Goal: Task Accomplishment & Management: Complete application form

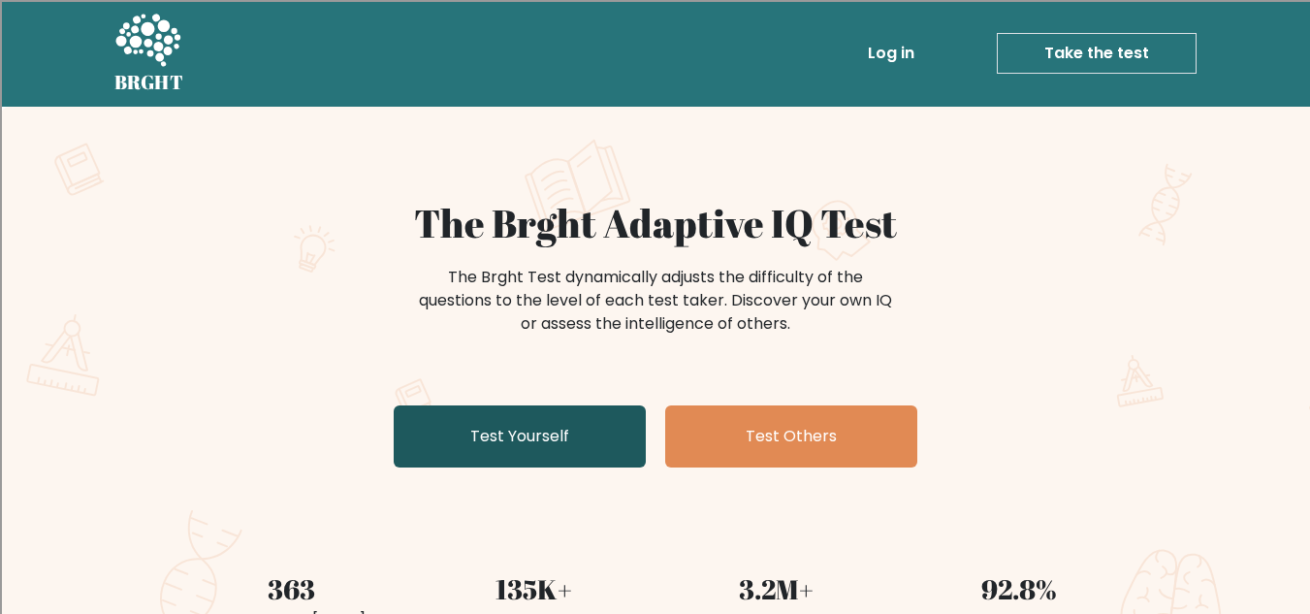
click at [587, 431] on link "Test Yourself" at bounding box center [520, 436] width 252 height 62
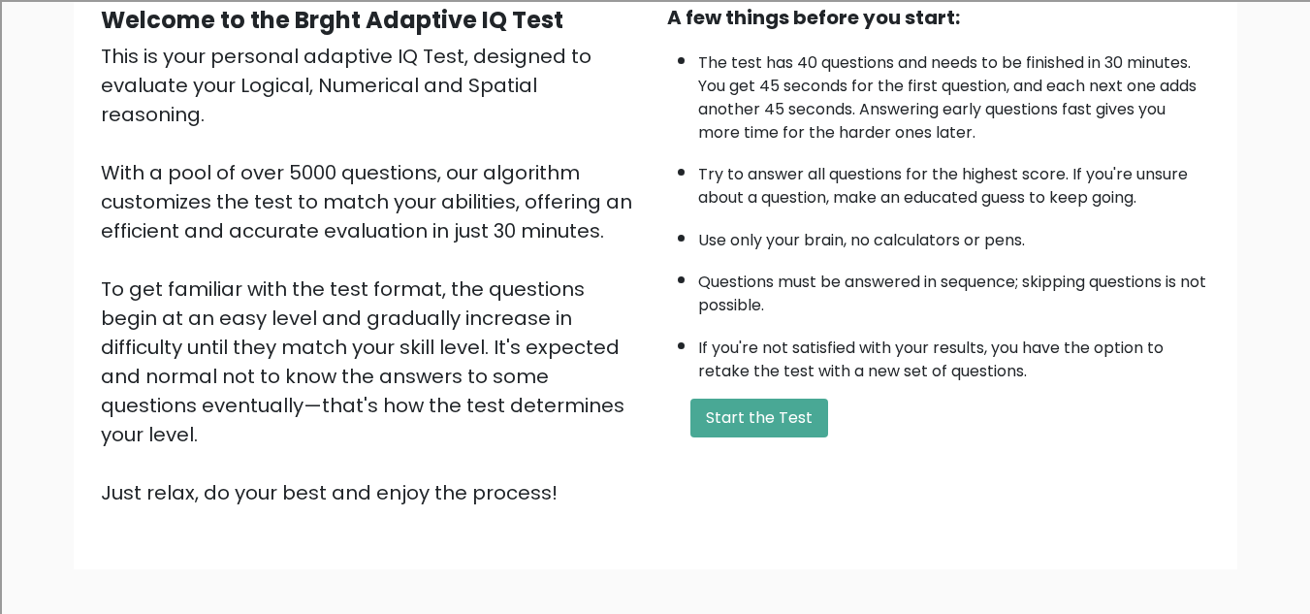
scroll to position [206, 0]
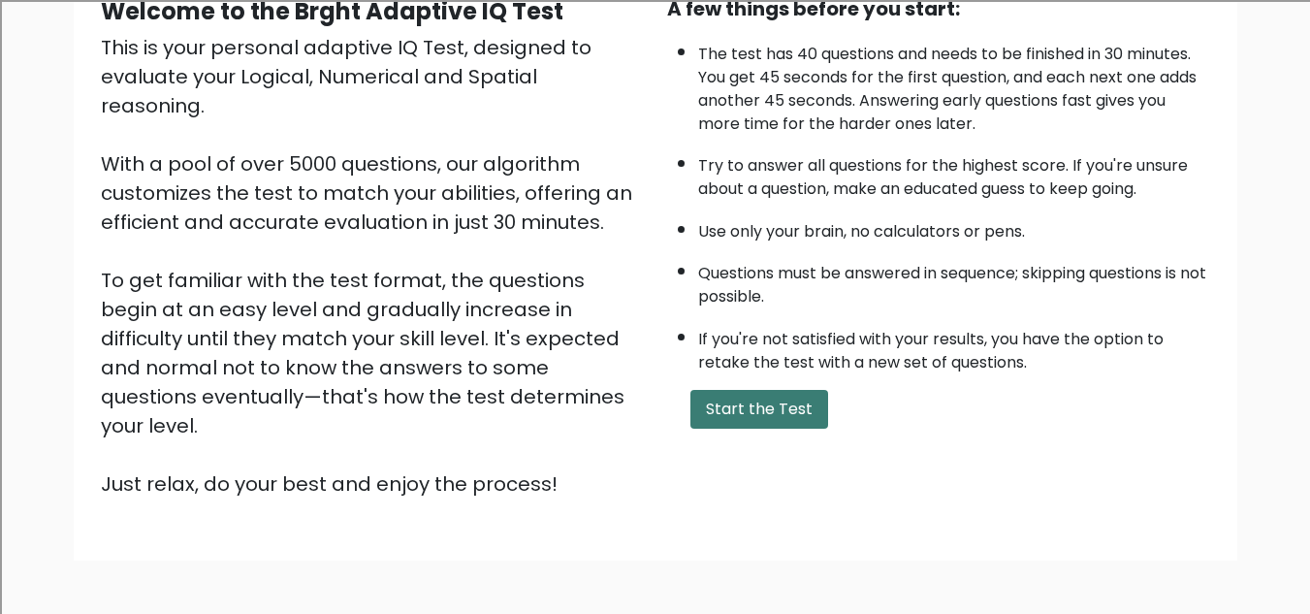
click at [758, 394] on button "Start the Test" at bounding box center [759, 409] width 138 height 39
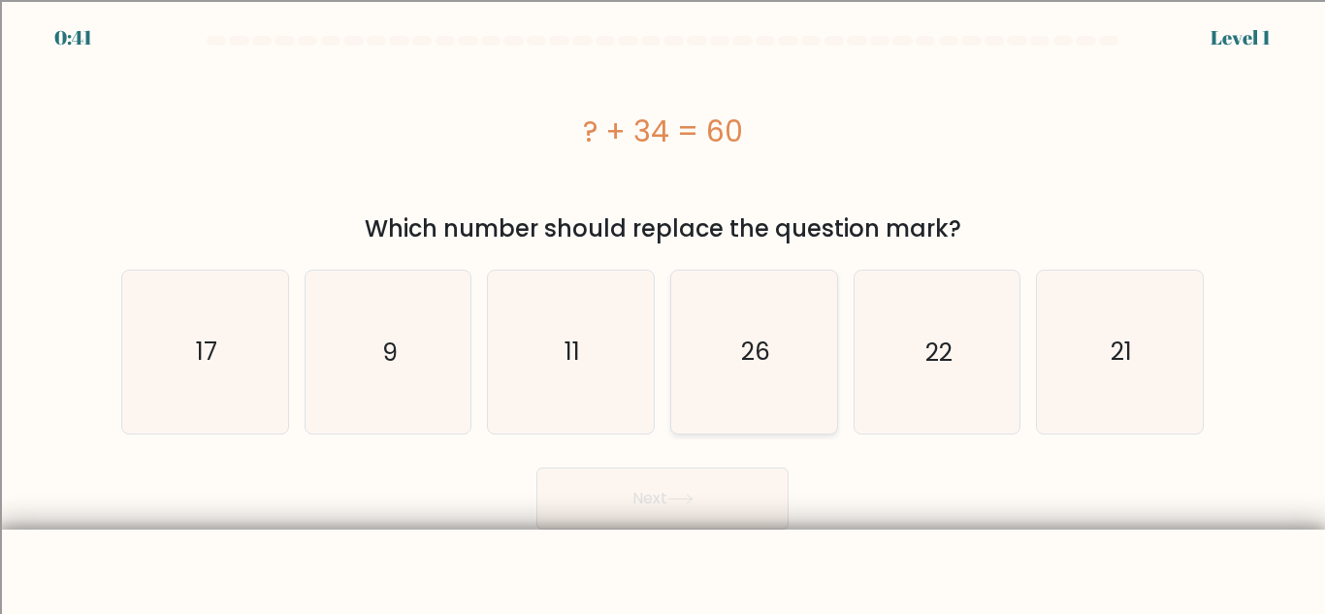
click at [745, 356] on text "26" at bounding box center [755, 352] width 29 height 34
click at [663, 312] on input "d. 26" at bounding box center [662, 309] width 1 height 5
radio input "true"
click at [703, 492] on button "Next" at bounding box center [662, 498] width 252 height 62
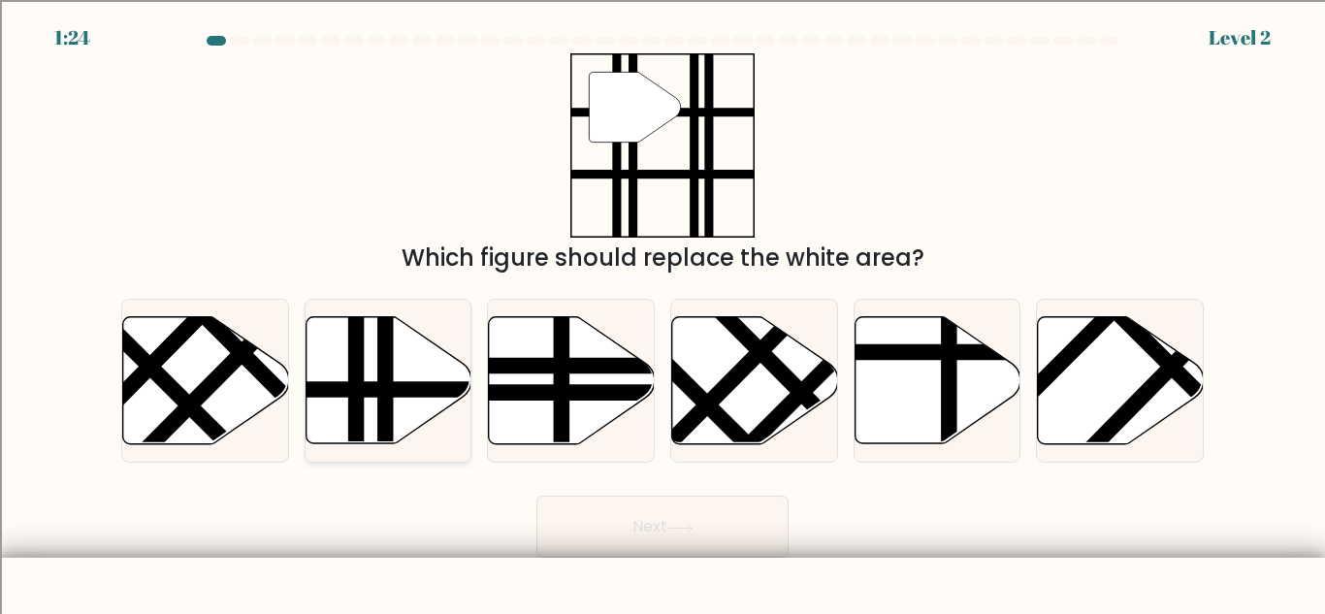
click at [401, 390] on line at bounding box center [439, 390] width 334 height 0
click at [662, 312] on input "b." at bounding box center [662, 309] width 1 height 5
radio input "true"
click at [620, 519] on button "Next" at bounding box center [662, 526] width 252 height 62
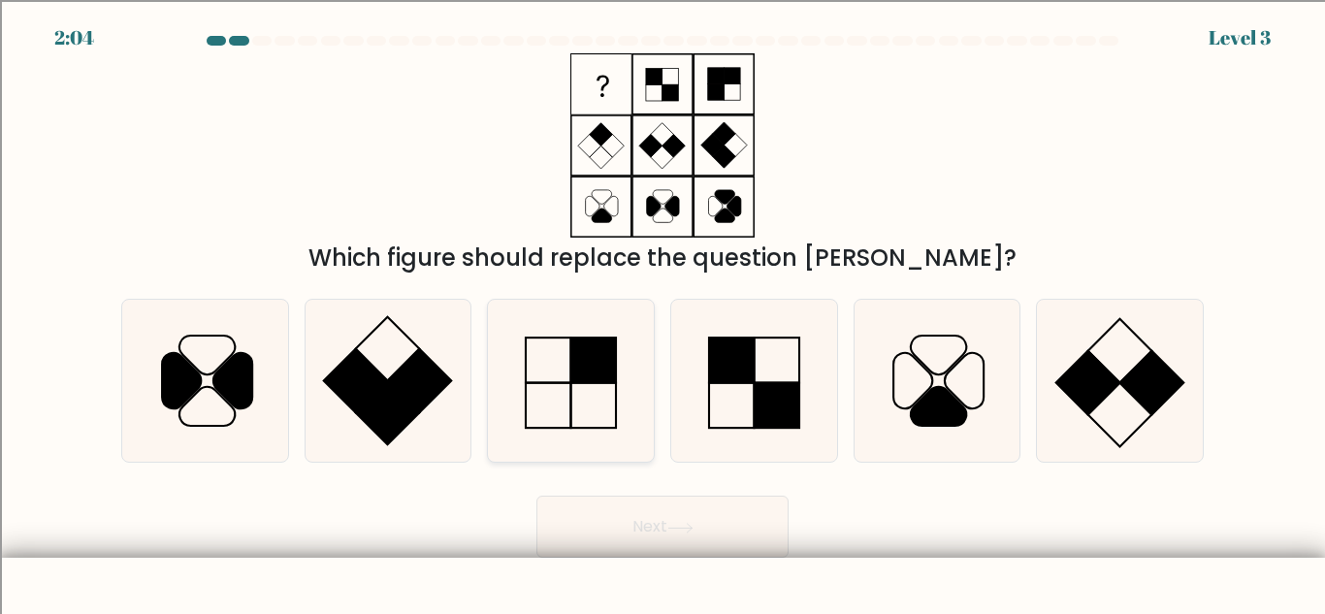
click at [593, 370] on rect at bounding box center [594, 360] width 46 height 46
click at [662, 312] on input "c." at bounding box center [662, 309] width 1 height 5
radio input "true"
click at [614, 530] on button "Next" at bounding box center [662, 526] width 252 height 62
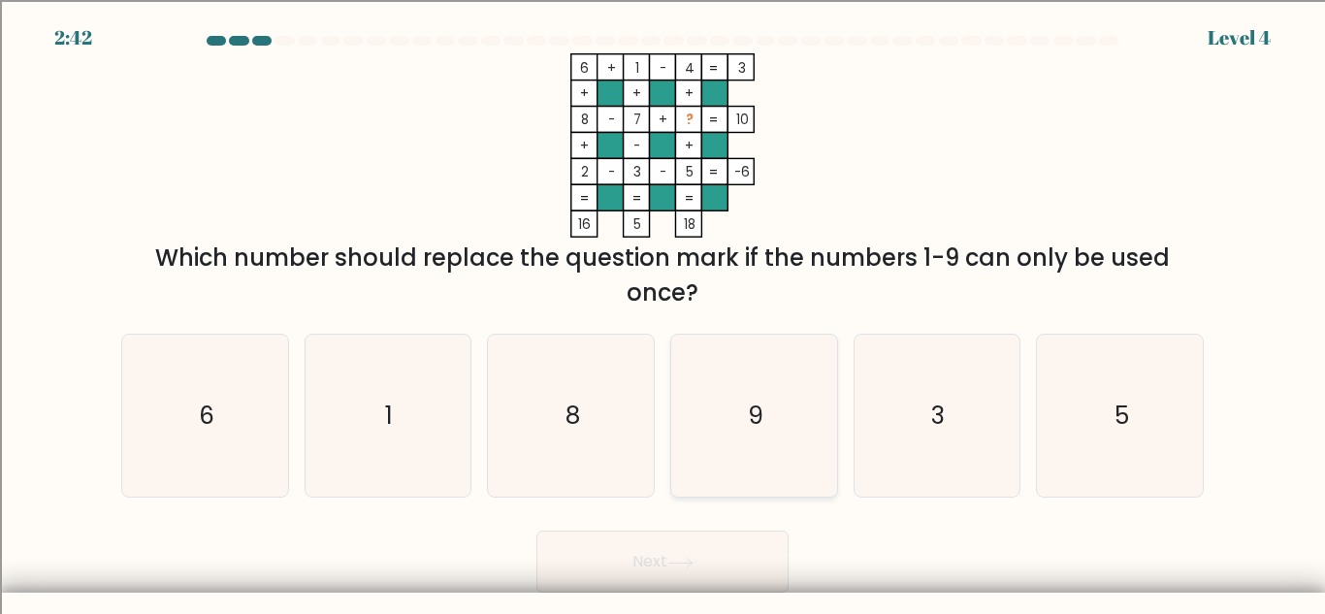
click at [791, 432] on icon "9" at bounding box center [754, 416] width 162 height 162
click at [663, 312] on input "d. 9" at bounding box center [662, 309] width 1 height 5
radio input "true"
click at [697, 554] on button "Next" at bounding box center [662, 561] width 252 height 62
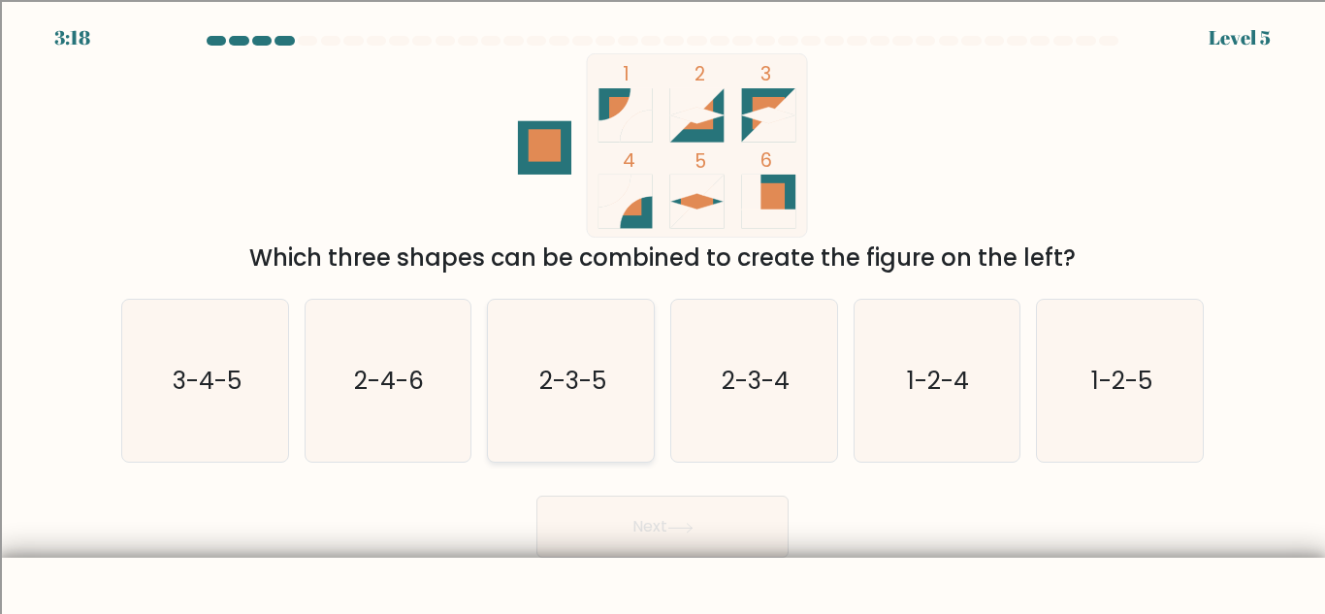
click at [571, 395] on text "2-3-5" at bounding box center [572, 381] width 67 height 34
click at [662, 312] on input "c. 2-3-5" at bounding box center [662, 309] width 1 height 5
radio input "true"
click at [588, 524] on button "Next" at bounding box center [662, 526] width 252 height 62
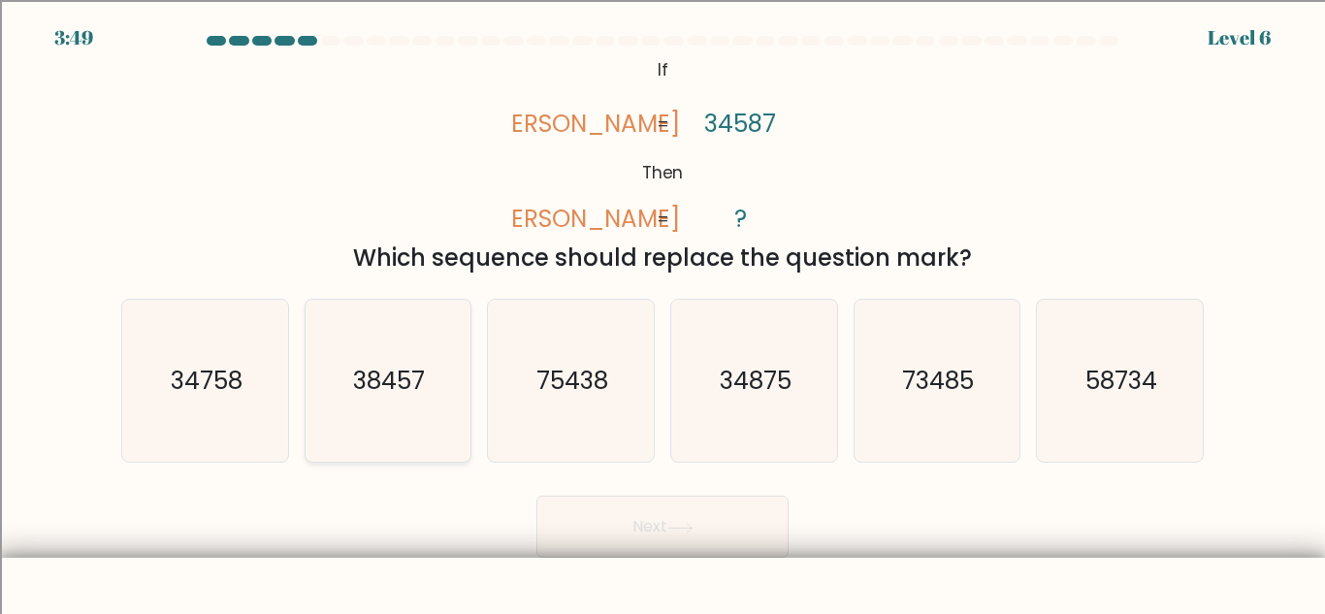
click at [398, 378] on text "38457" at bounding box center [390, 381] width 72 height 34
click at [662, 312] on input "b. 38457" at bounding box center [662, 309] width 1 height 5
radio input "true"
click at [610, 536] on button "Next" at bounding box center [662, 526] width 252 height 62
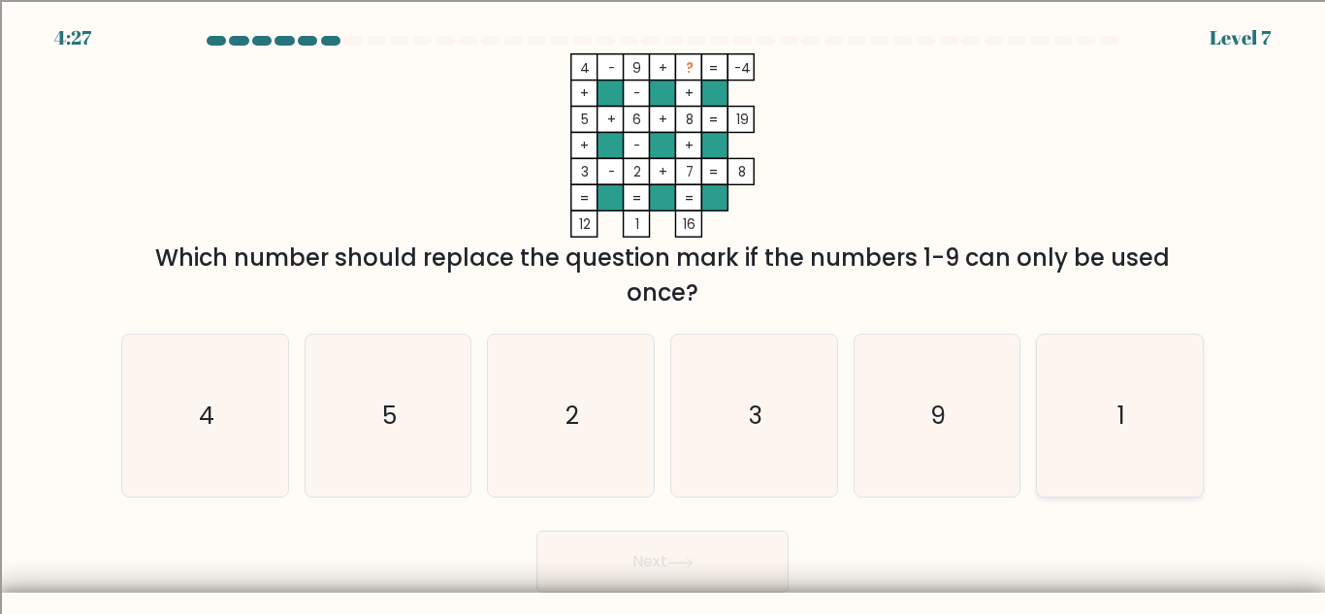
click at [1102, 375] on icon "1" at bounding box center [1120, 416] width 162 height 162
click at [663, 312] on input "f. 1" at bounding box center [662, 309] width 1 height 5
radio input "true"
click at [592, 563] on button "Next" at bounding box center [662, 561] width 252 height 62
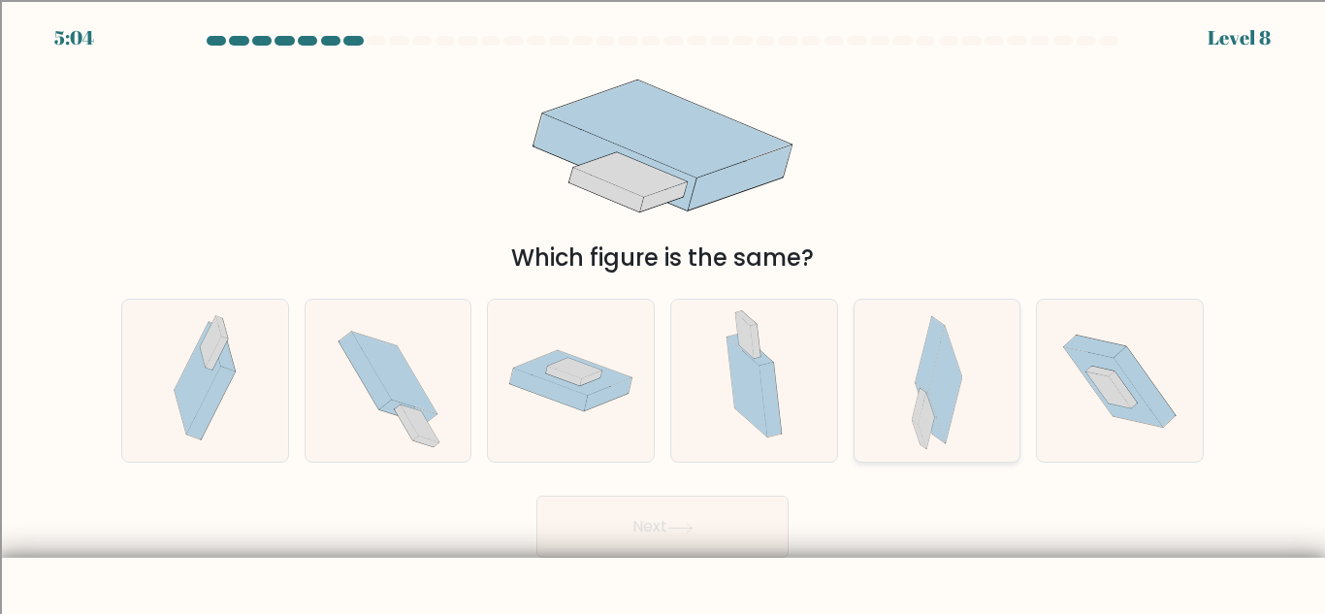
click at [925, 357] on icon at bounding box center [928, 355] width 29 height 76
click at [663, 312] on input "e." at bounding box center [662, 309] width 1 height 5
radio input "true"
click at [655, 540] on button "Next" at bounding box center [662, 526] width 252 height 62
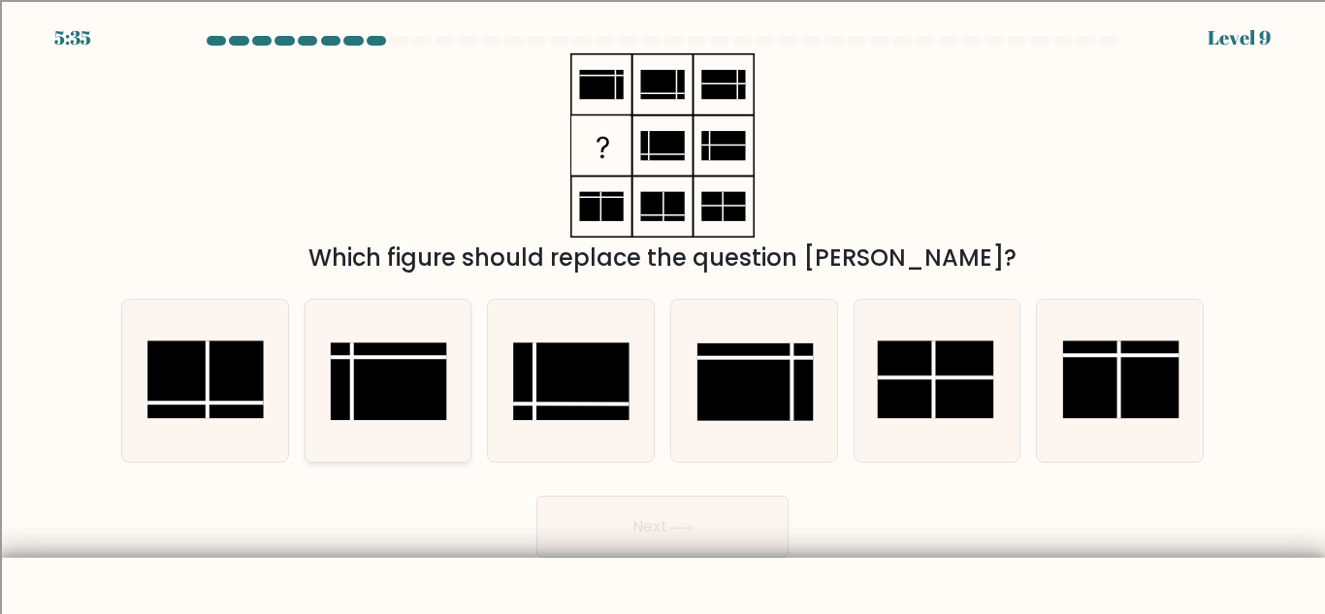
drag, startPoint x: 395, startPoint y: 376, endPoint x: 381, endPoint y: 418, distance: 43.8
click at [381, 418] on rect at bounding box center [389, 381] width 116 height 78
click at [662, 312] on input "b." at bounding box center [662, 309] width 1 height 5
radio input "true"
click at [594, 539] on button "Next" at bounding box center [662, 526] width 252 height 62
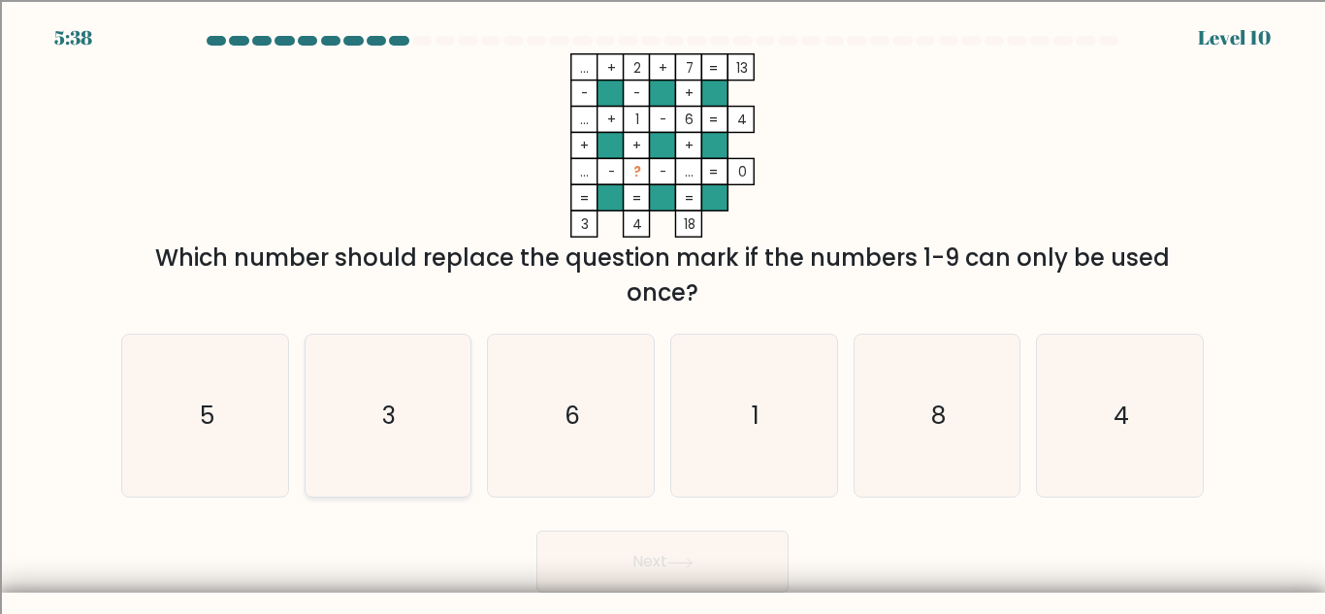
click at [415, 424] on icon "3" at bounding box center [387, 416] width 162 height 162
click at [662, 312] on input "b. 3" at bounding box center [662, 309] width 1 height 5
radio input "true"
click at [594, 564] on button "Next" at bounding box center [662, 561] width 252 height 62
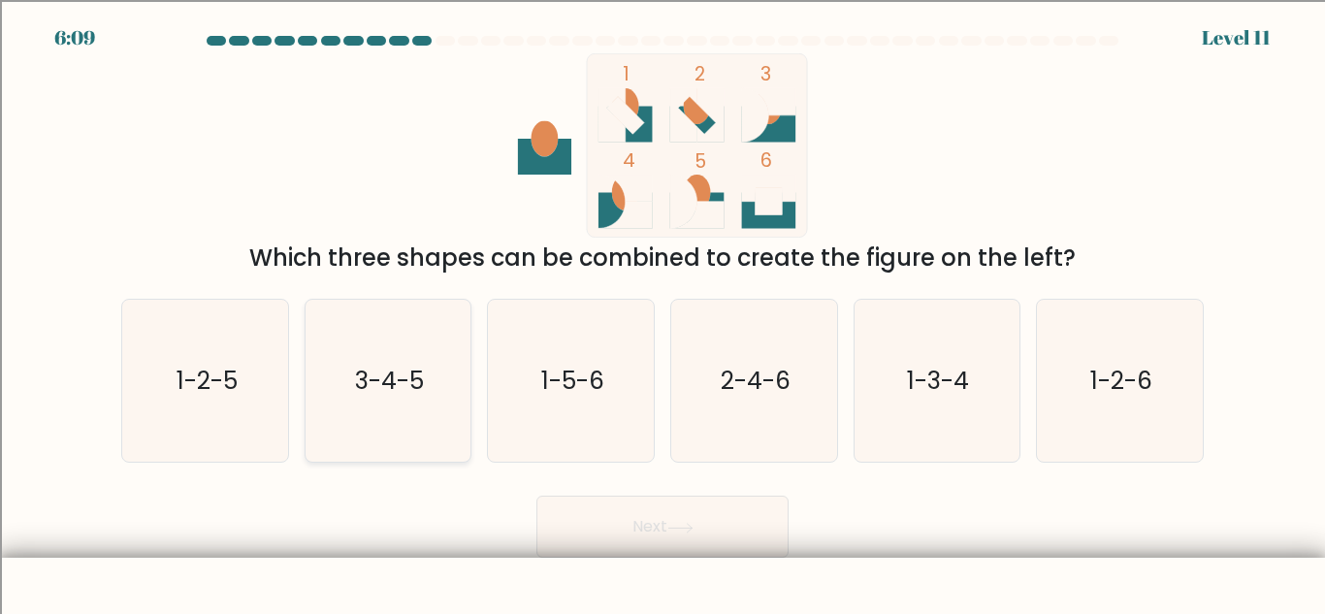
click at [367, 380] on text "3-4-5" at bounding box center [389, 381] width 69 height 34
click at [662, 312] on input "b. 3-4-5" at bounding box center [662, 309] width 1 height 5
radio input "true"
click at [622, 530] on button "Next" at bounding box center [662, 526] width 252 height 62
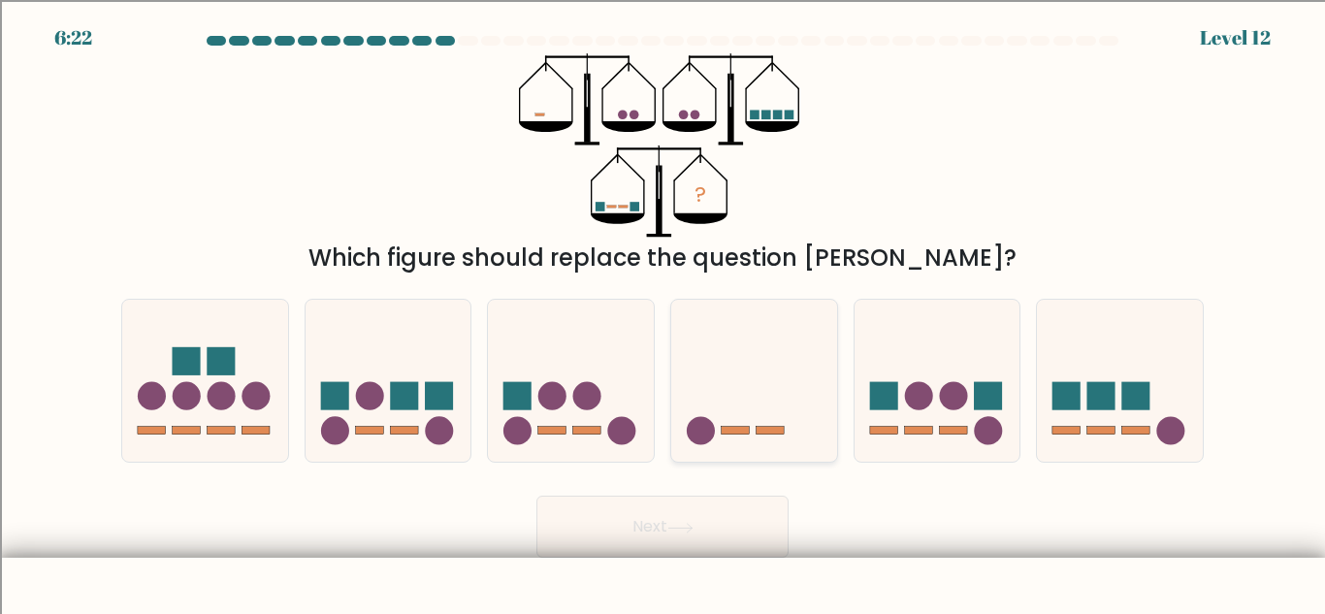
click at [770, 423] on icon at bounding box center [754, 380] width 166 height 137
click at [663, 312] on input "d." at bounding box center [662, 309] width 1 height 5
radio input "true"
click at [678, 530] on icon at bounding box center [680, 528] width 26 height 11
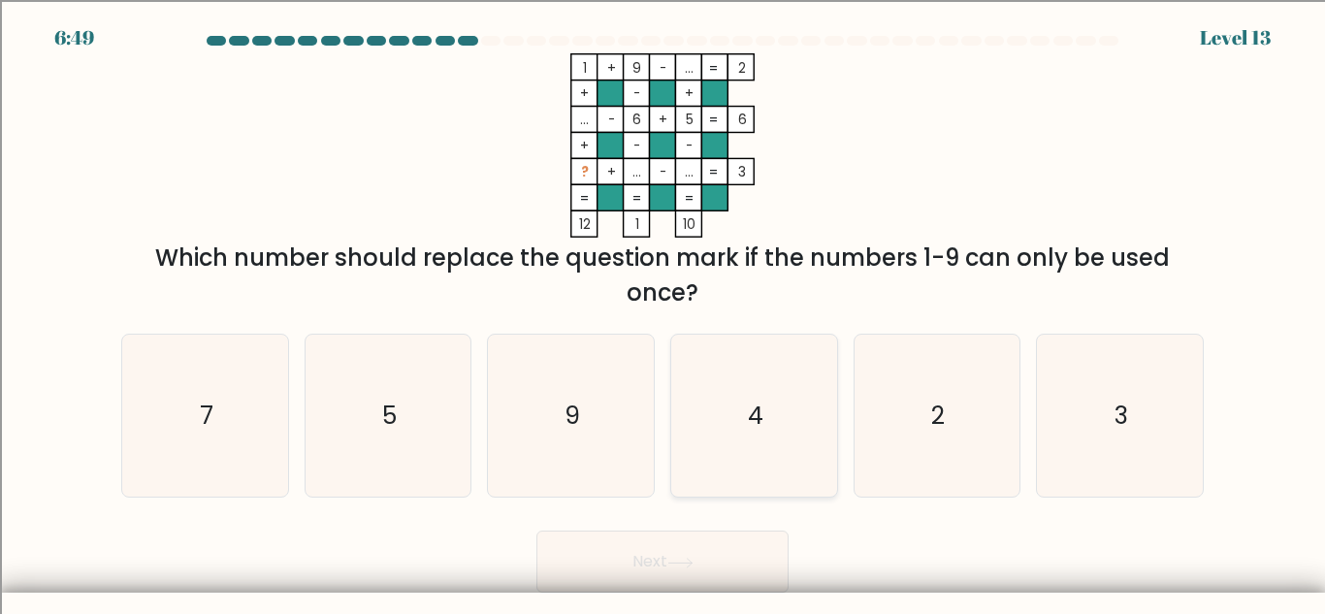
click at [777, 386] on icon "4" at bounding box center [754, 416] width 162 height 162
click at [663, 312] on input "d. 4" at bounding box center [662, 309] width 1 height 5
radio input "true"
click at [690, 555] on button "Next" at bounding box center [662, 561] width 252 height 62
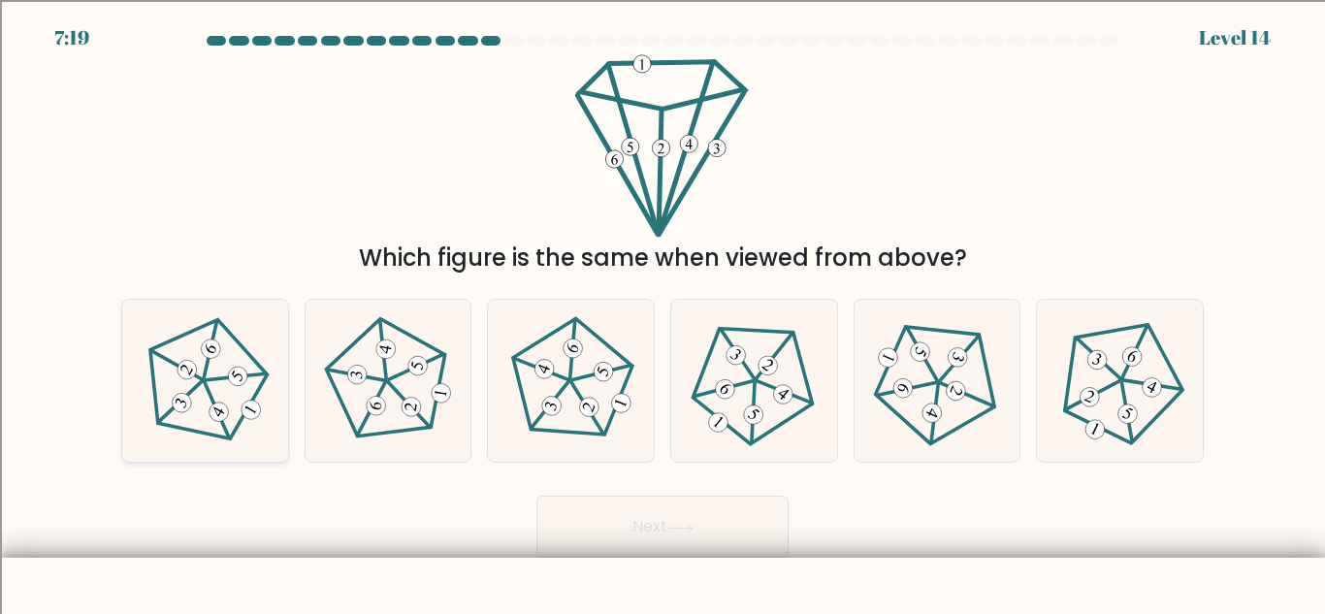
click at [230, 366] on icon at bounding box center [205, 381] width 130 height 130
click at [662, 312] on input "a." at bounding box center [662, 309] width 1 height 5
radio input "true"
click at [663, 534] on button "Next" at bounding box center [662, 526] width 252 height 62
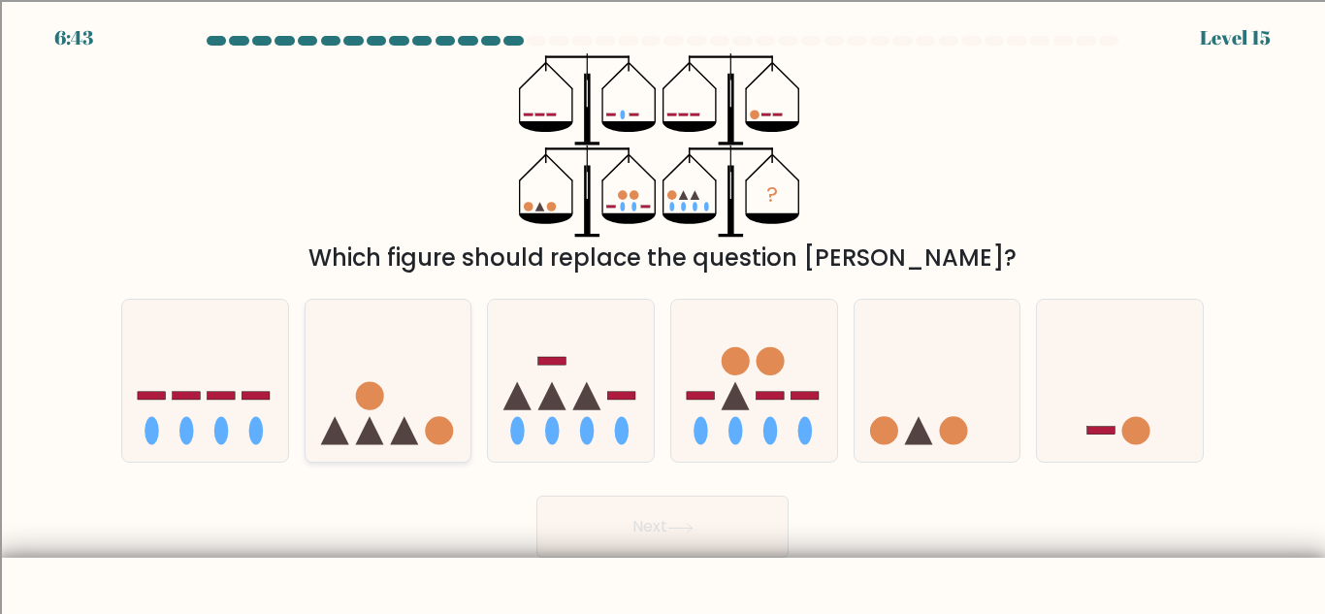
click at [371, 355] on icon at bounding box center [388, 380] width 166 height 137
click at [662, 312] on input "b." at bounding box center [662, 309] width 1 height 5
radio input "true"
click at [626, 506] on button "Next" at bounding box center [662, 526] width 252 height 62
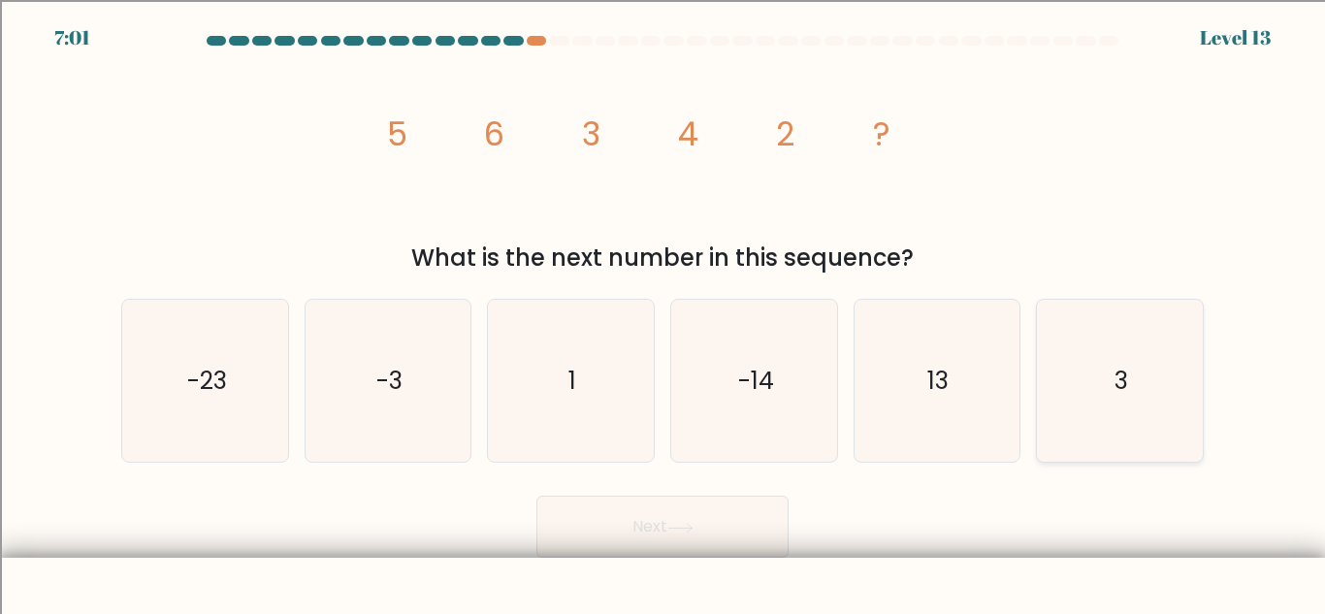
click at [1067, 329] on icon "3" at bounding box center [1120, 381] width 162 height 162
click at [663, 312] on input "f. 3" at bounding box center [662, 309] width 1 height 5
radio input "true"
click at [728, 518] on button "Next" at bounding box center [662, 526] width 252 height 62
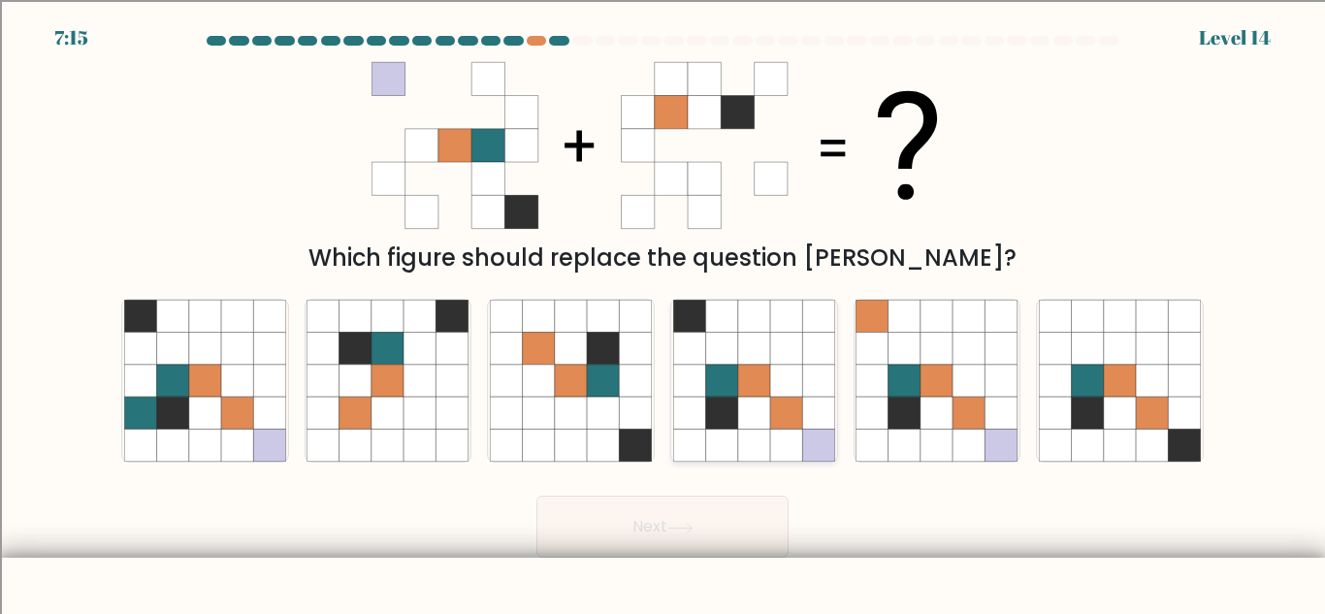
click at [780, 365] on icon at bounding box center [786, 381] width 32 height 32
click at [663, 312] on input "d." at bounding box center [662, 309] width 1 height 5
radio input "true"
click at [690, 541] on button "Next" at bounding box center [662, 526] width 252 height 62
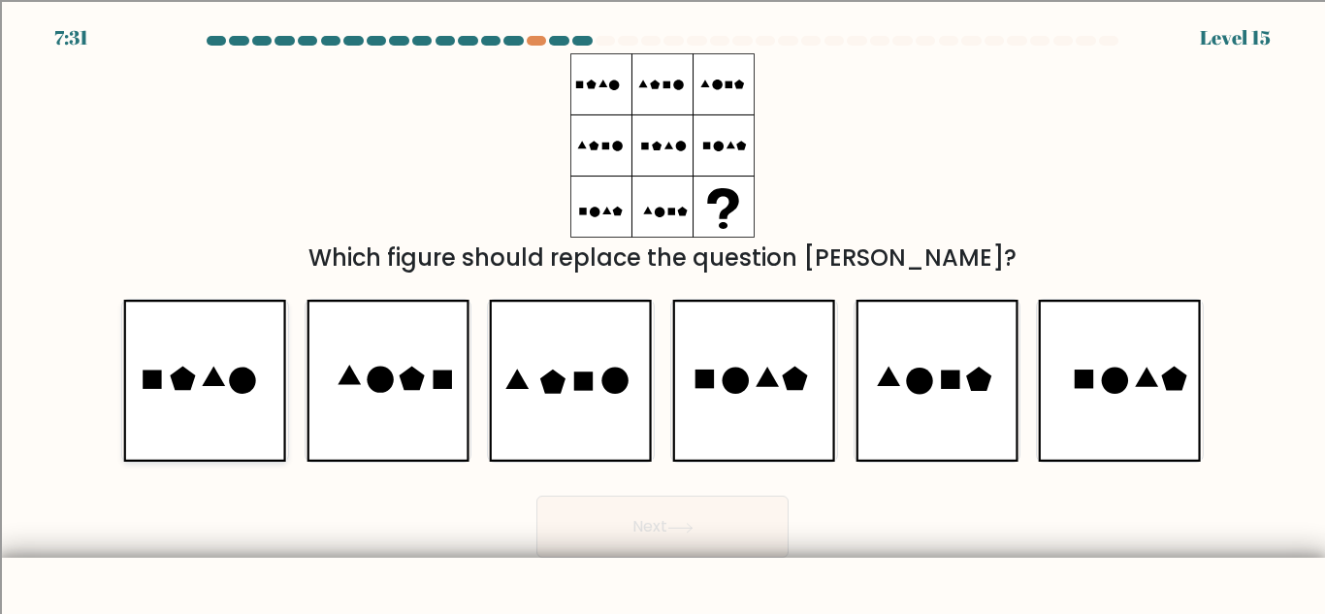
click at [147, 379] on icon at bounding box center [152, 379] width 18 height 18
click at [662, 312] on input "a." at bounding box center [662, 309] width 1 height 5
radio input "true"
click at [689, 542] on button "Next" at bounding box center [662, 526] width 252 height 62
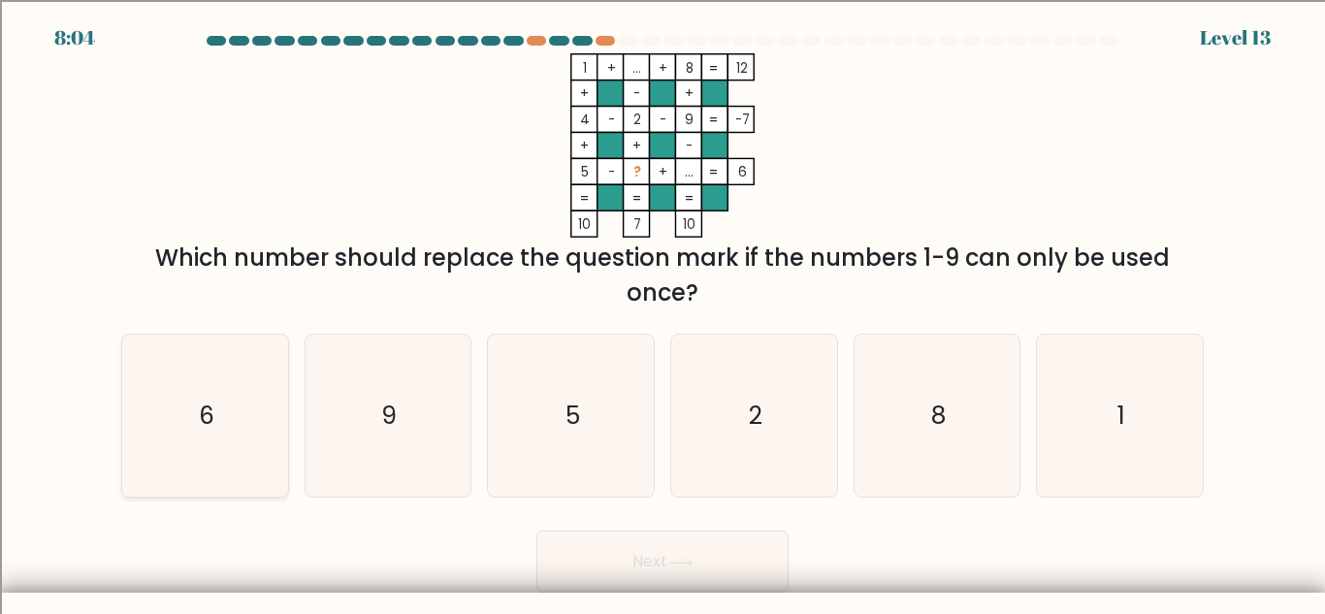
click at [194, 434] on icon "6" at bounding box center [205, 416] width 162 height 162
click at [662, 312] on input "a. 6" at bounding box center [662, 309] width 1 height 5
radio input "true"
click at [577, 562] on button "Next" at bounding box center [662, 561] width 252 height 62
